Goal: Navigation & Orientation: Find specific page/section

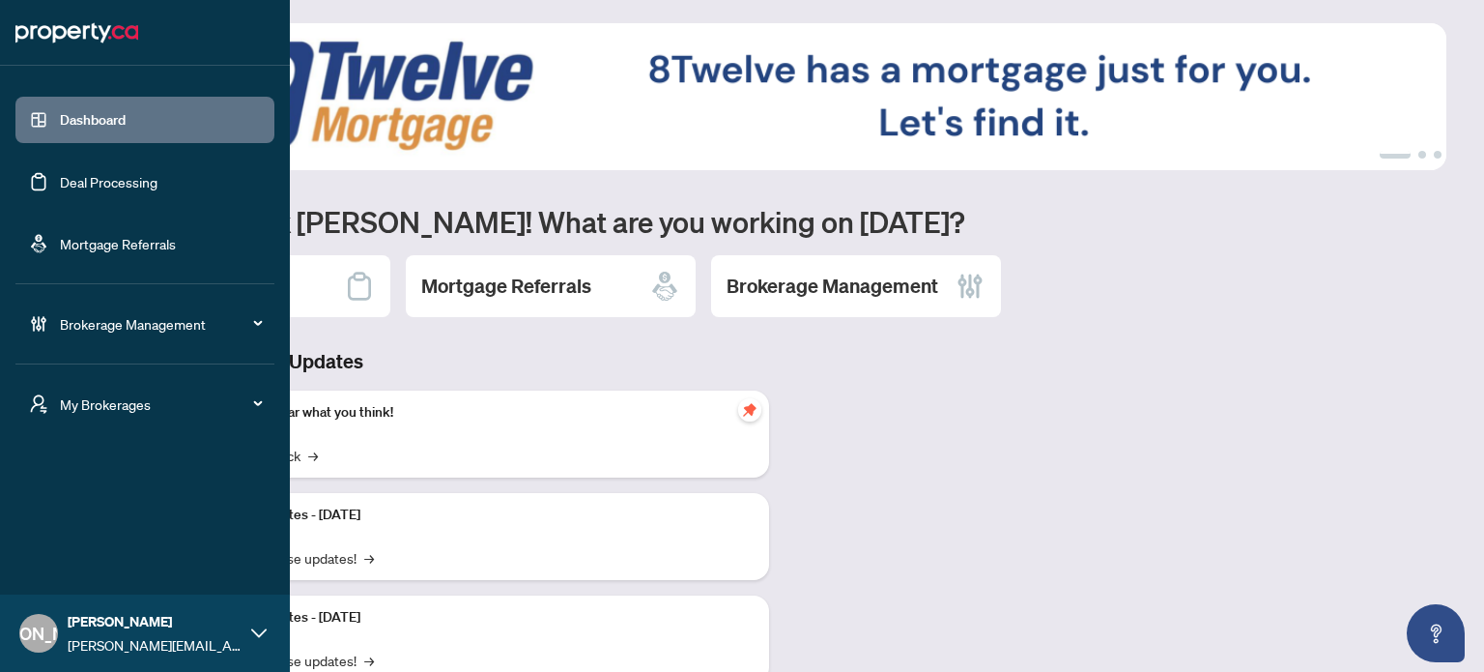
click at [66, 400] on span "My Brokerages" at bounding box center [160, 403] width 201 height 21
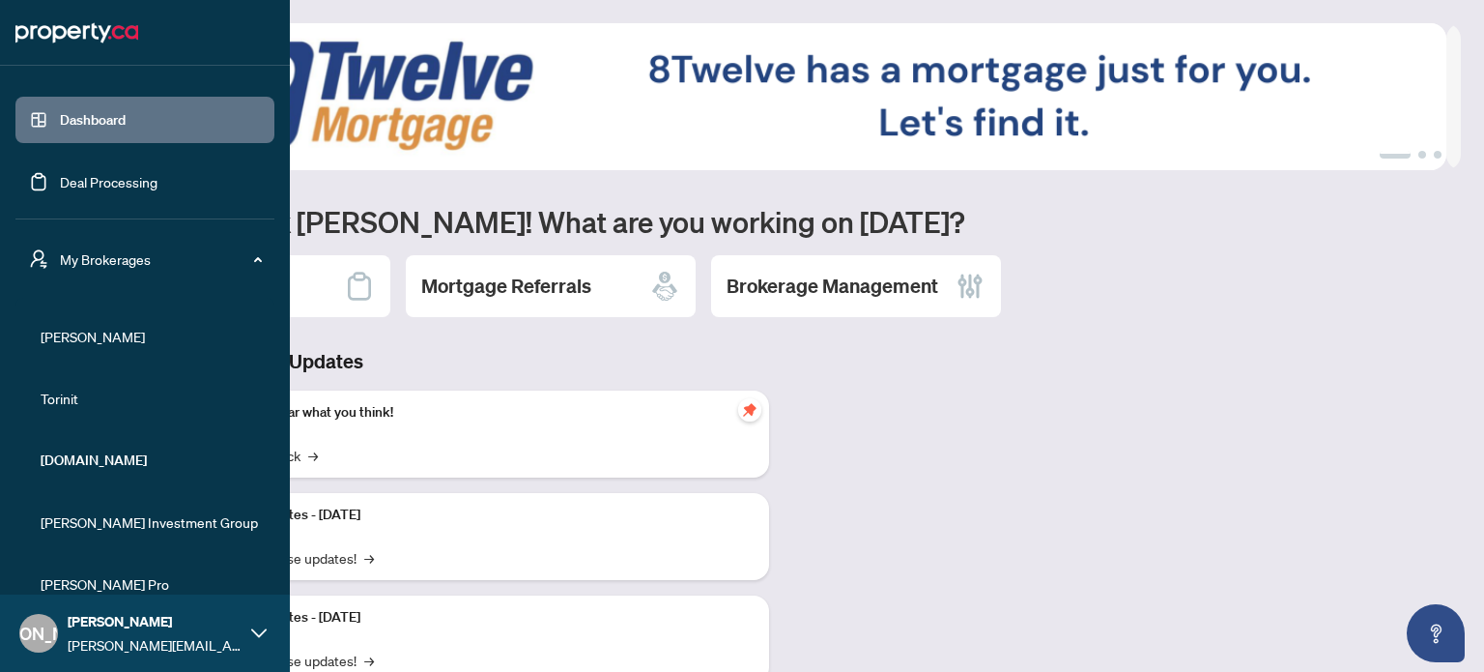
click at [93, 328] on span "RAHR" at bounding box center [151, 336] width 220 height 21
